Goal: Browse casually

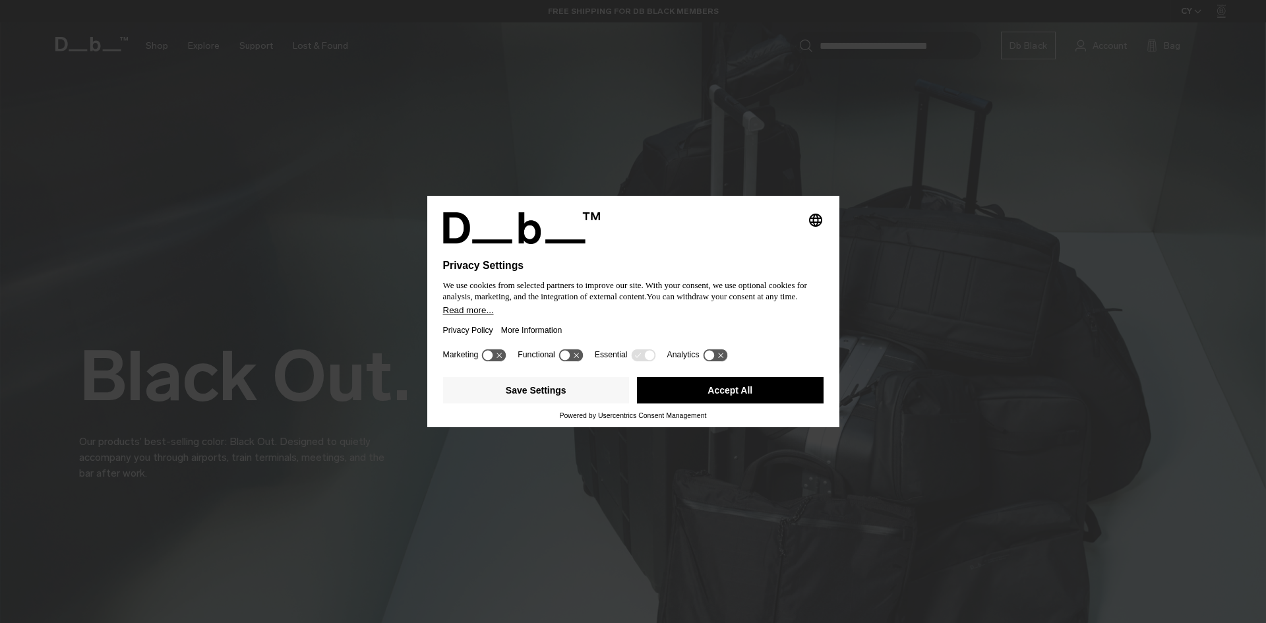
click at [687, 393] on button "Accept All" at bounding box center [730, 390] width 187 height 26
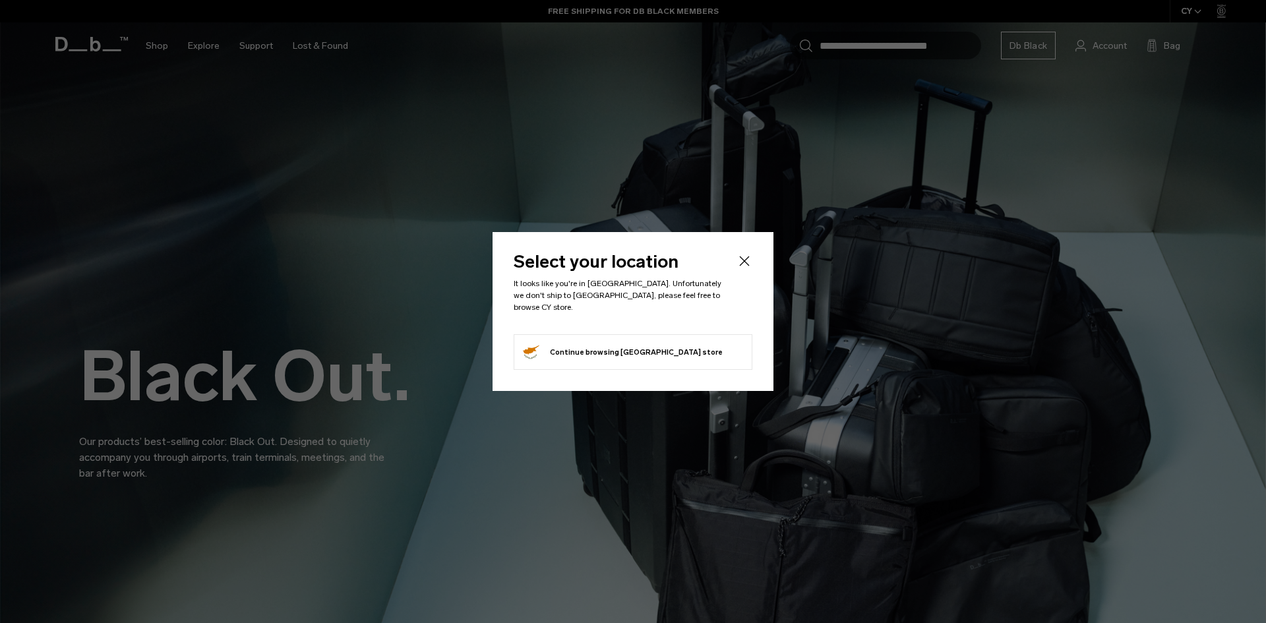
click at [734, 272] on header "Select your location It looks like you're in Albania. Unfortunately we don't sh…" at bounding box center [632, 293] width 239 height 81
click at [747, 266] on icon "Close" at bounding box center [745, 261] width 10 height 10
